Goal: Complete application form

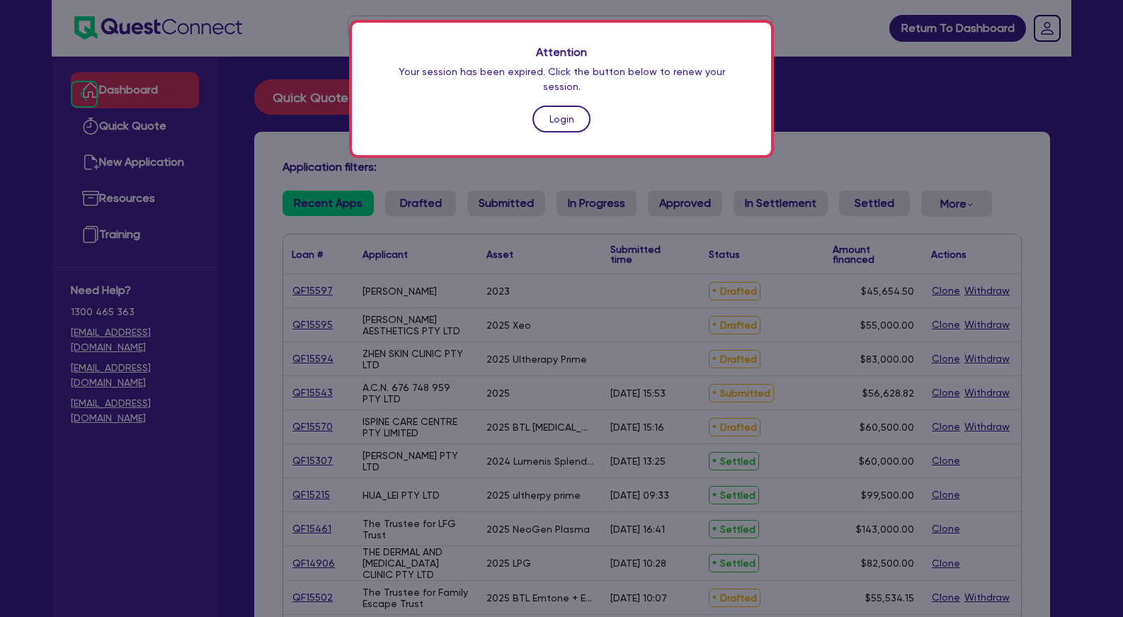
click at [566, 105] on link "Login" at bounding box center [561, 118] width 58 height 27
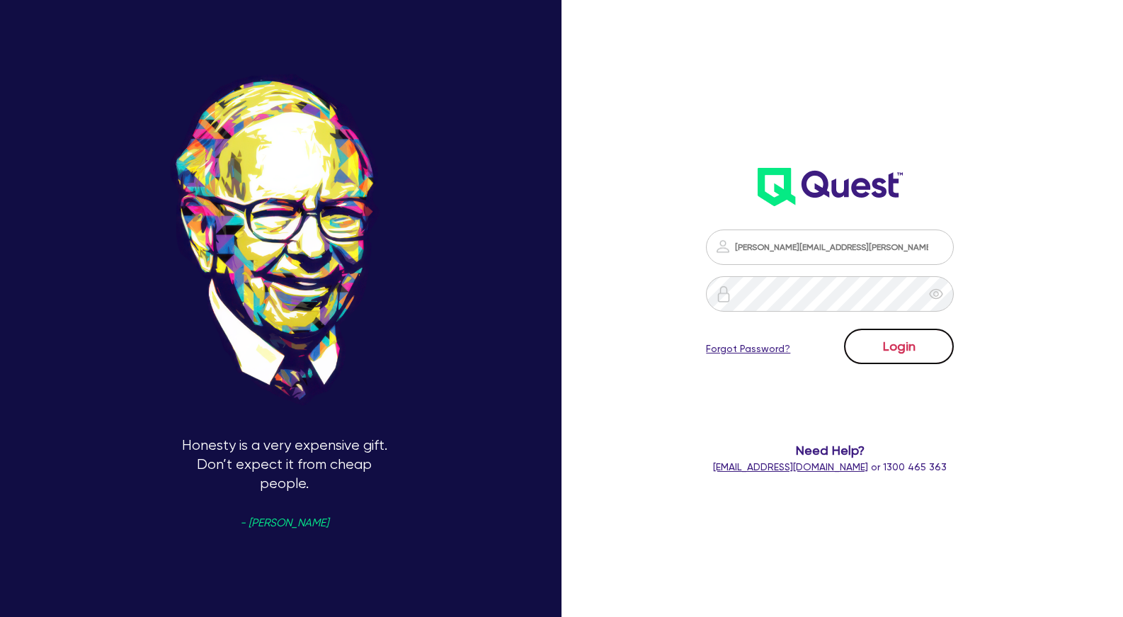
click at [894, 349] on button "Login" at bounding box center [899, 346] width 110 height 35
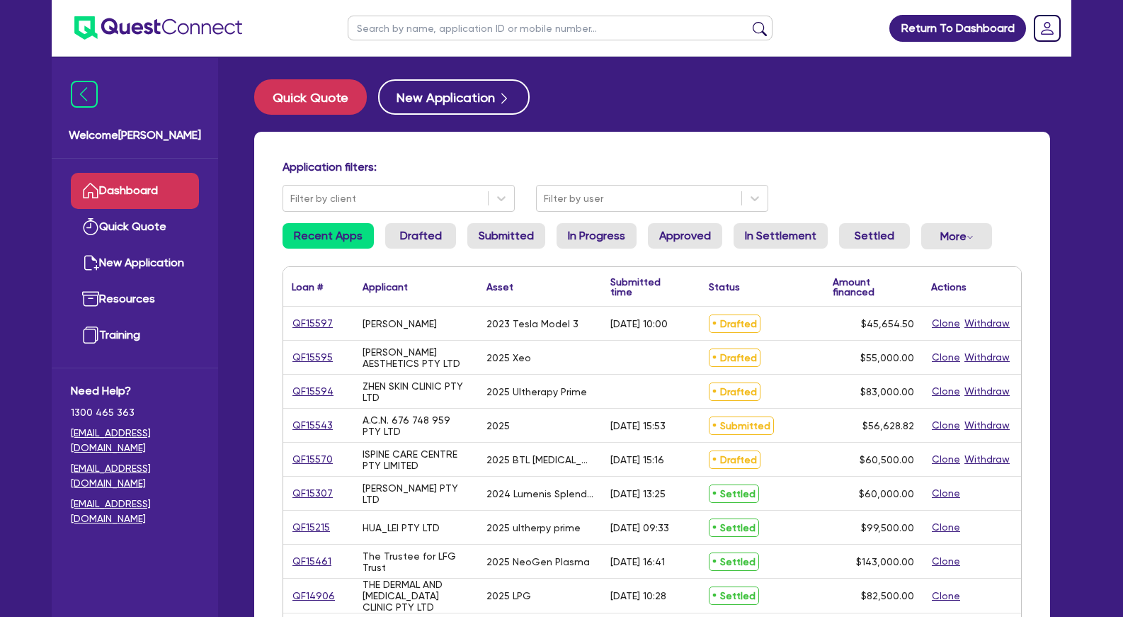
click at [545, 32] on input "text" at bounding box center [560, 28] width 425 height 25
type input "[PERSON_NAME]"
click at [748, 21] on button "submit" at bounding box center [759, 31] width 23 height 20
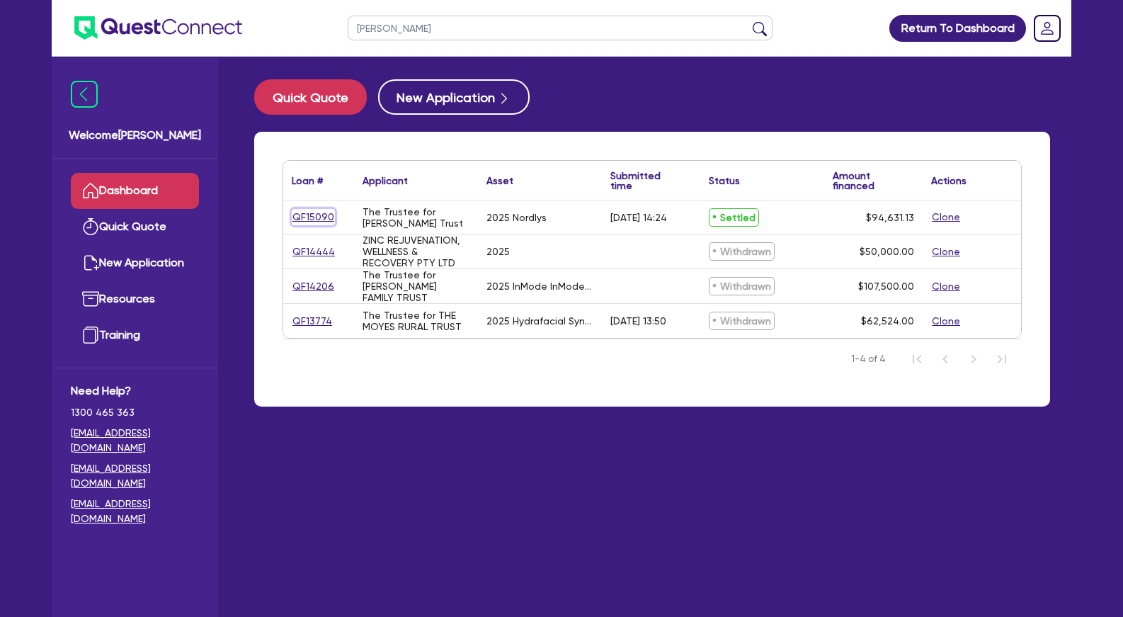
click at [319, 214] on link "QF15090" at bounding box center [313, 217] width 43 height 16
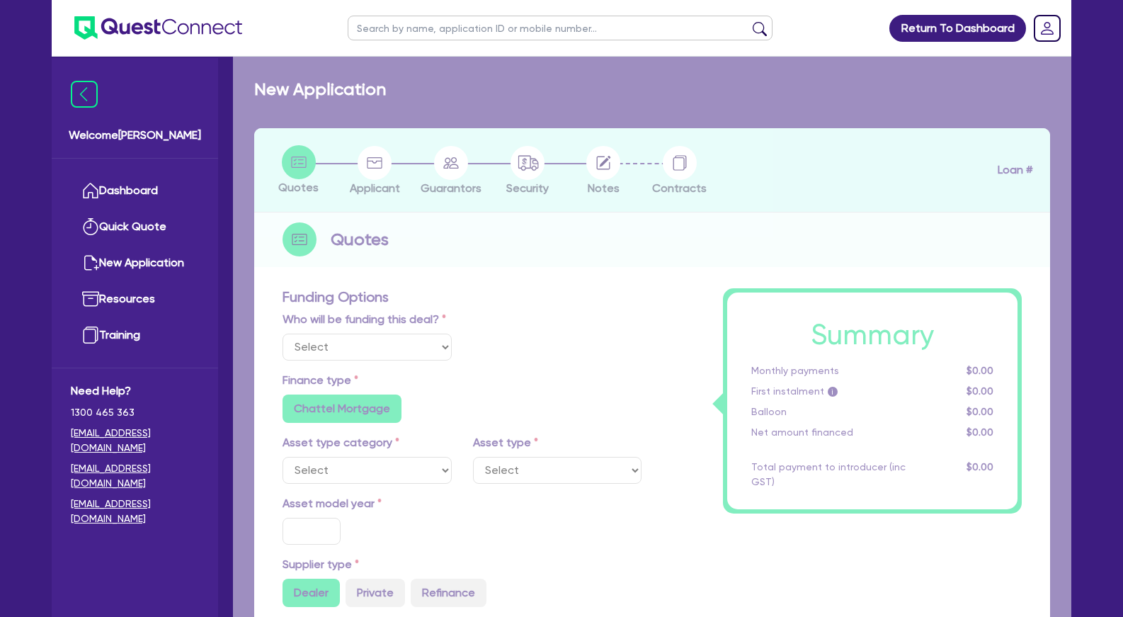
select select "Other"
select select "SECONDARY_ASSETS"
type input "2025"
radio input "true"
type input "94,631.13"
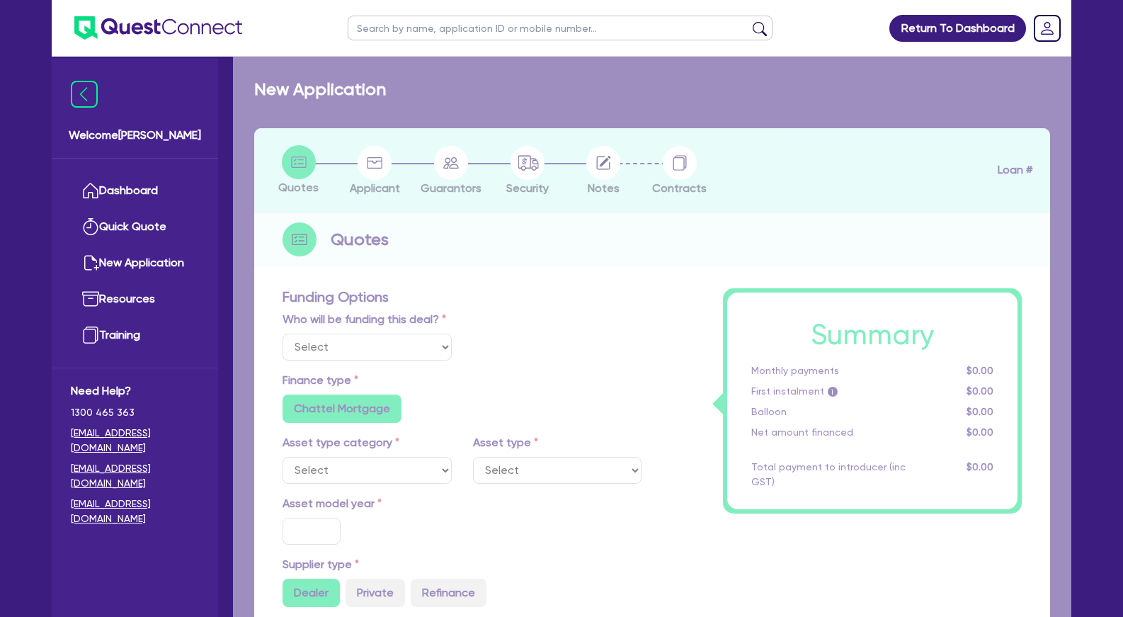
type input "3.63"
type input "3,441.14"
type input "7.49"
radio input "false"
type input "649"
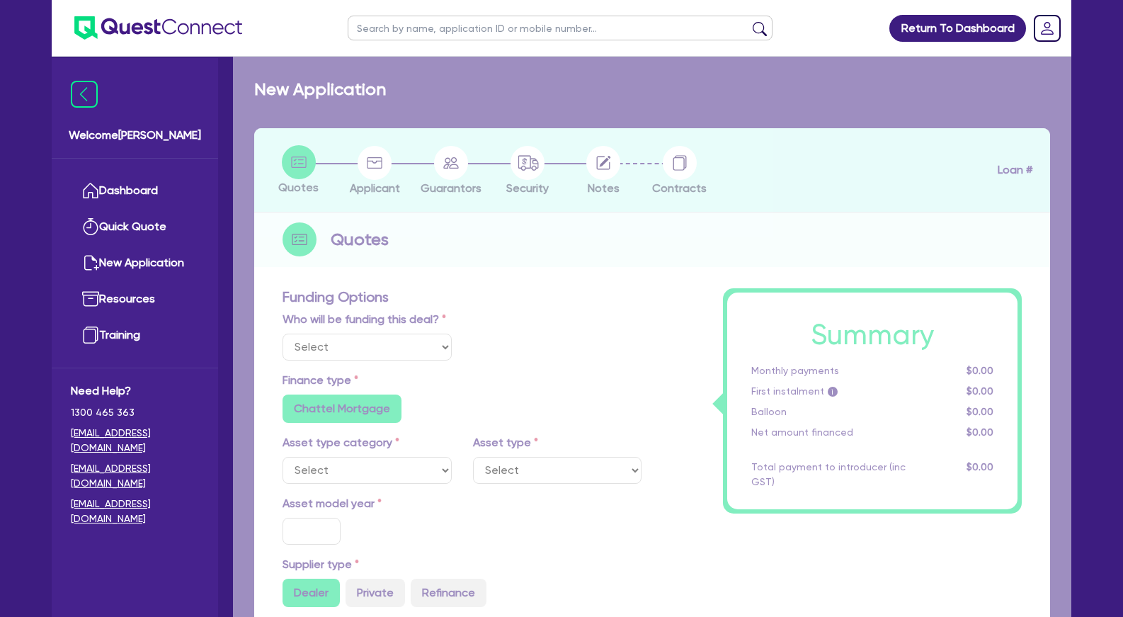
type input "818.18"
radio input "false"
select select "MEDICAL_DENTAL_LABORATORY_EQUIPMENT"
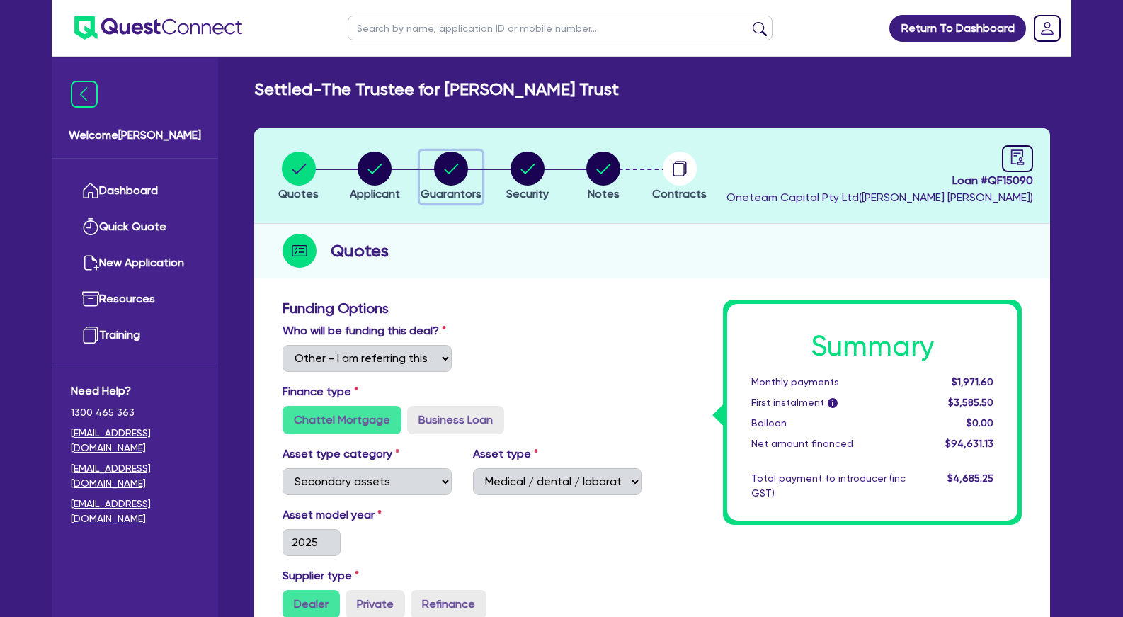
click at [455, 173] on circle "button" at bounding box center [451, 169] width 34 height 34
select select "MRS"
select select "QLD"
select select "MARRIED"
select select "PROPERTY"
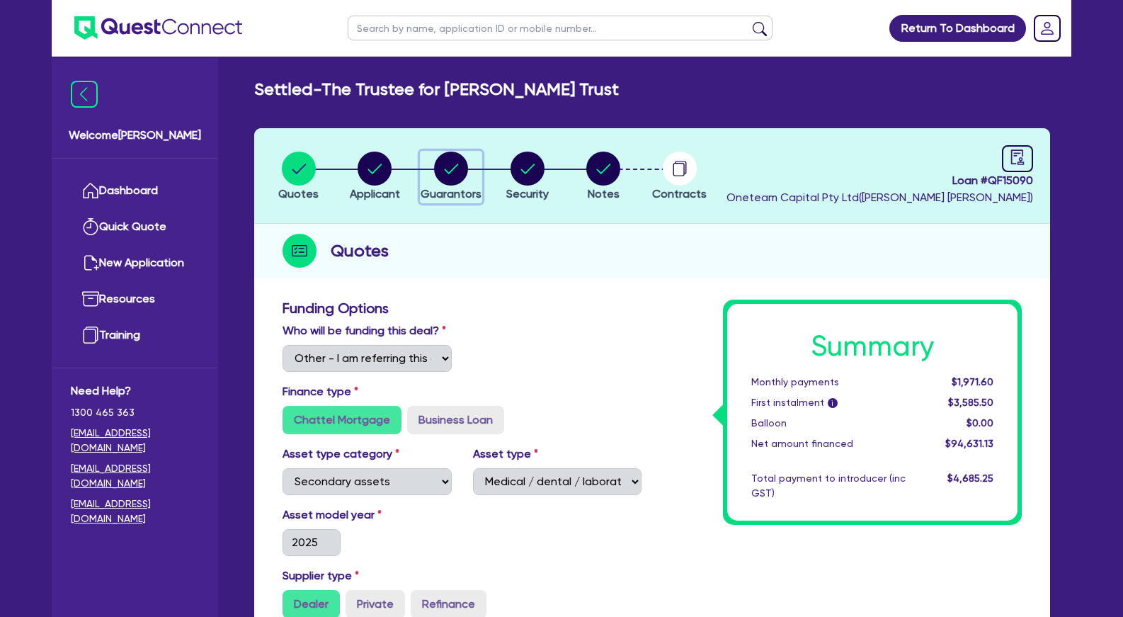
select select "INVESTMENT_PROPERTY"
select select "VEHICLE"
select select "CASH"
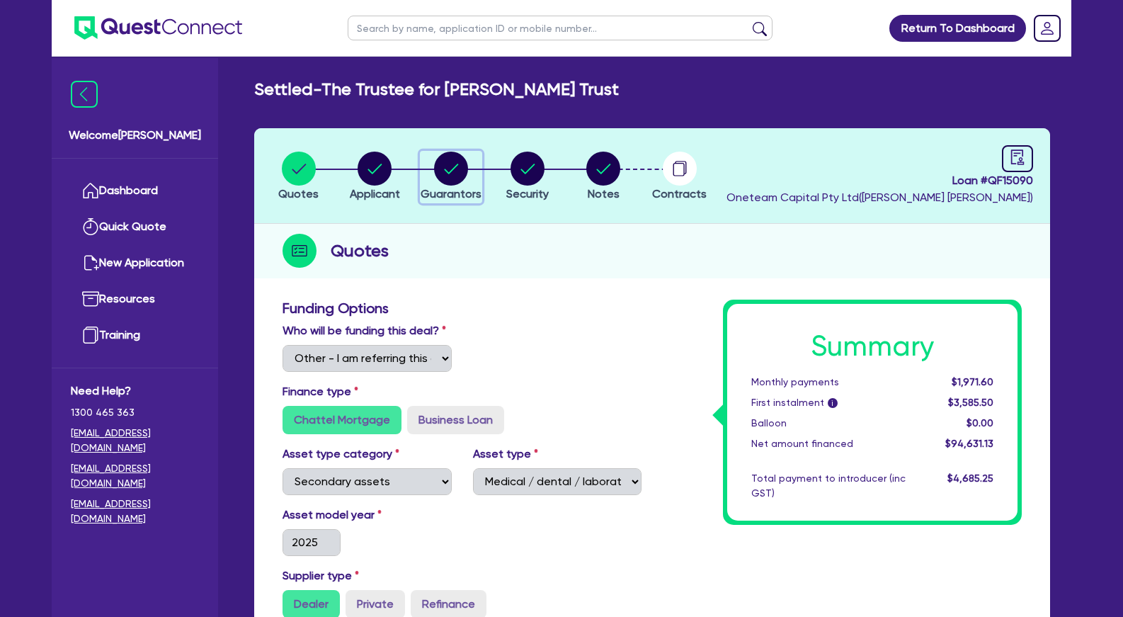
select select "VEHICLE"
select select "OTHER"
select select "VEHICLE_LOAN"
select select "EQUIPMENT_LOAN"
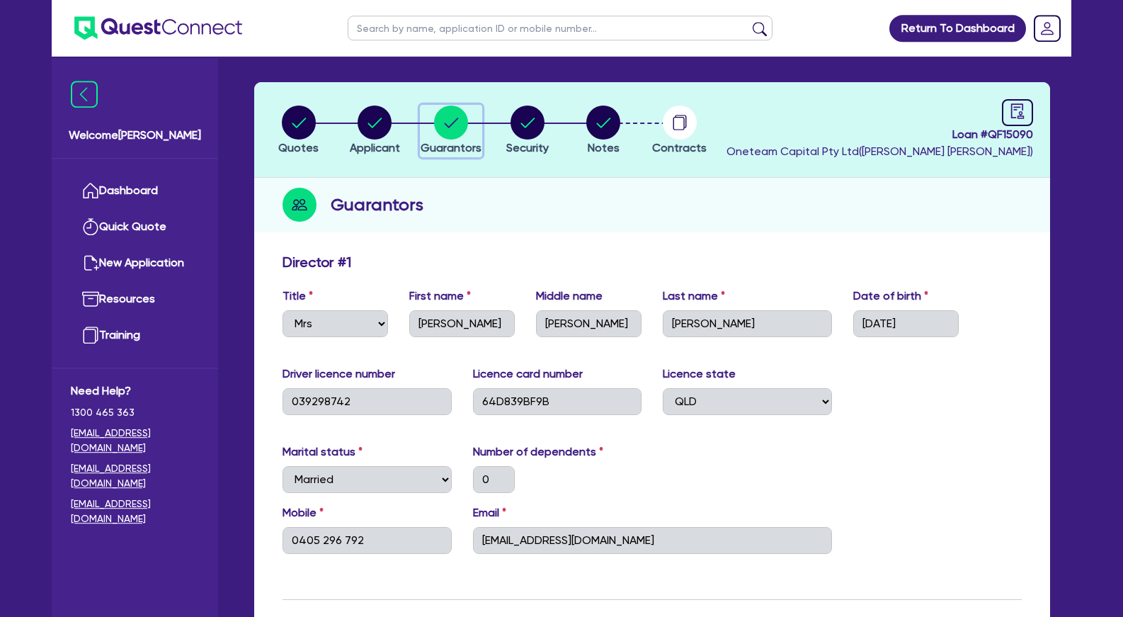
scroll to position [72, 0]
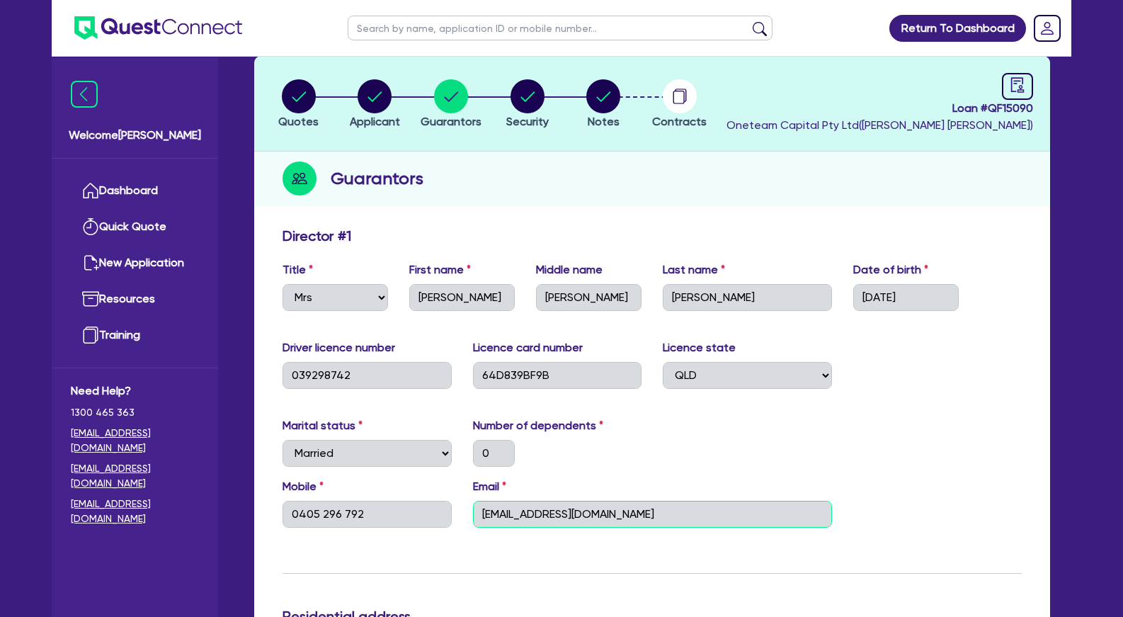
click at [556, 513] on input "[EMAIL_ADDRESS][DOMAIN_NAME]" at bounding box center [652, 514] width 359 height 27
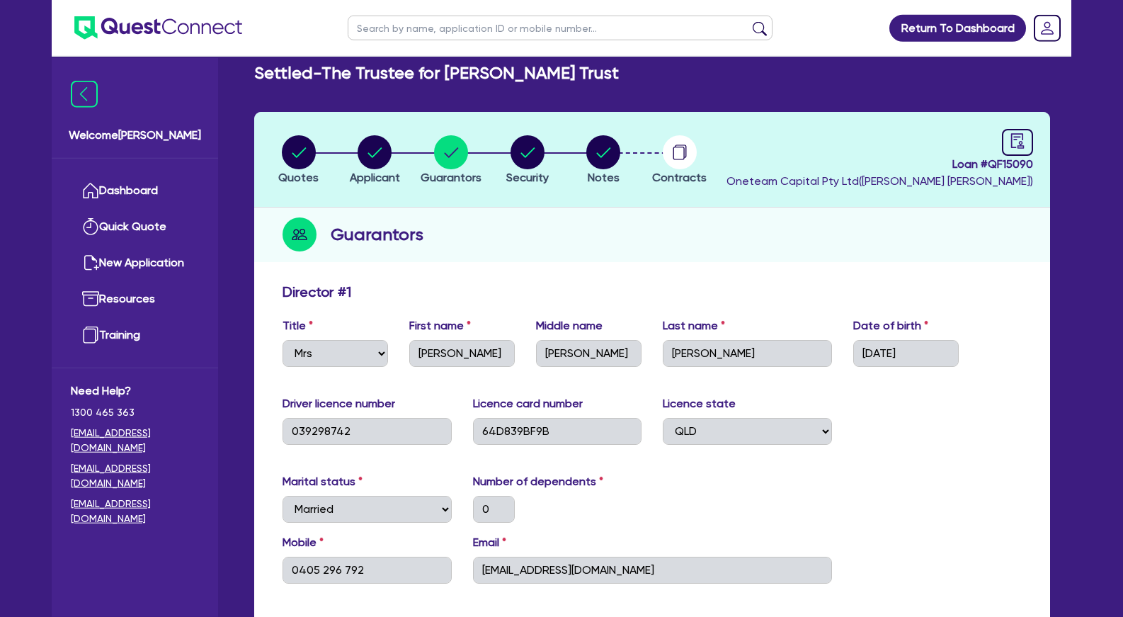
scroll to position [0, 0]
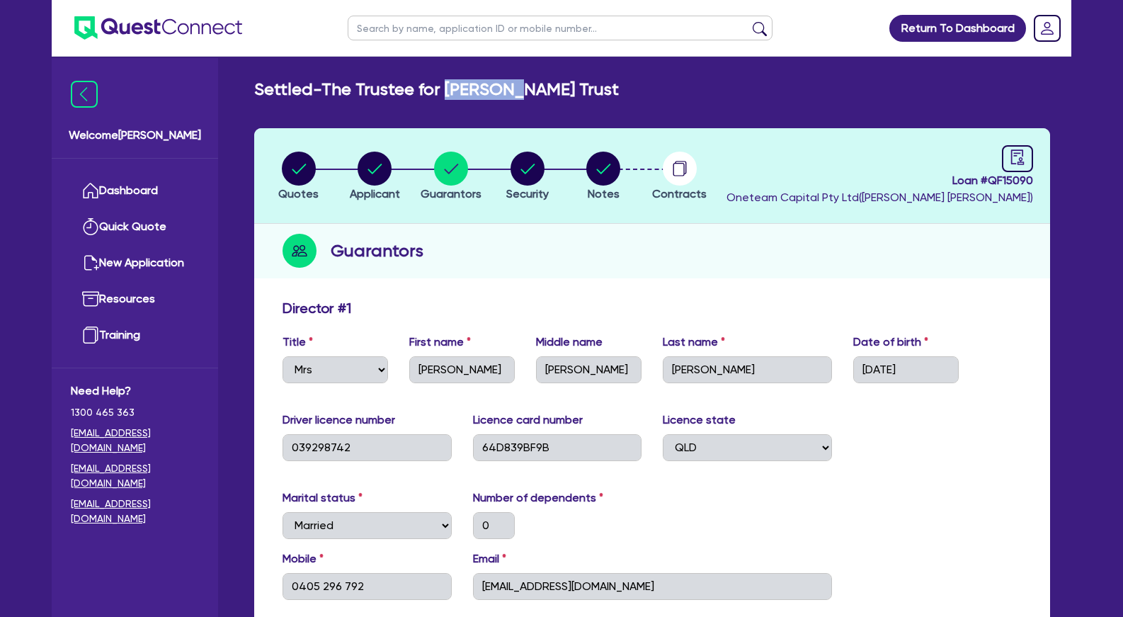
drag, startPoint x: 513, startPoint y: 91, endPoint x: 461, endPoint y: 89, distance: 52.4
click at [461, 89] on h2 "Settled - The Trustee for [PERSON_NAME] Trust" at bounding box center [436, 89] width 365 height 21
